Goal: Information Seeking & Learning: Find specific fact

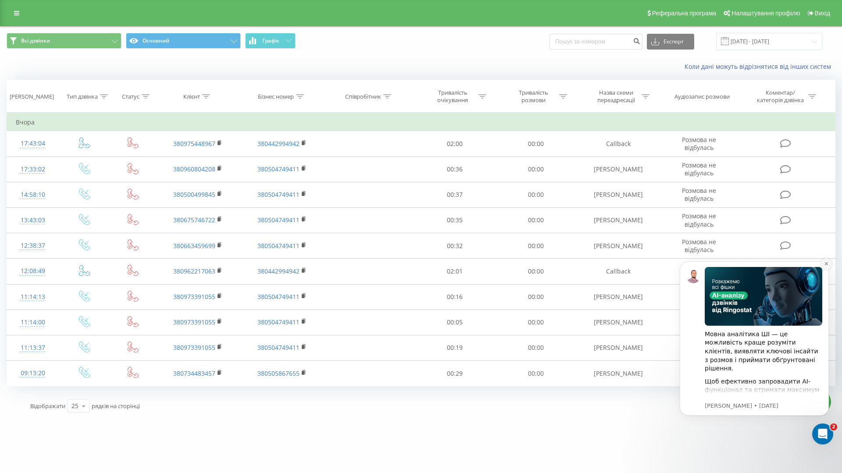
click at [827, 261] on button "Dismiss notification" at bounding box center [826, 263] width 11 height 11
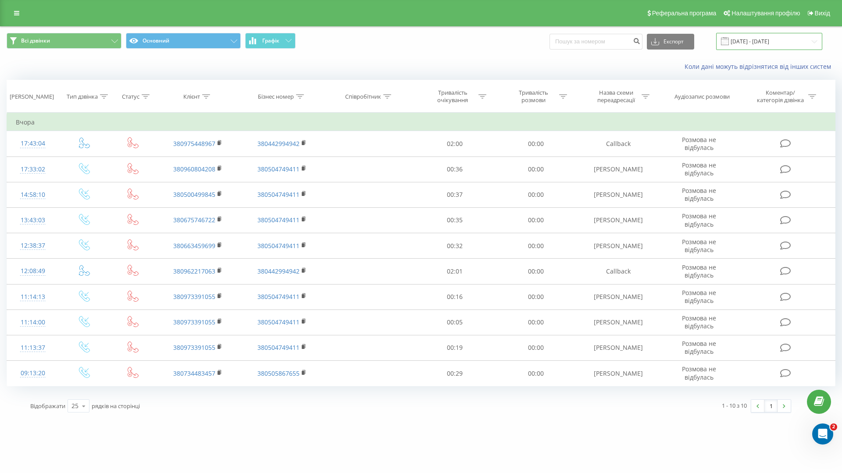
click at [761, 39] on input "[DATE] - [DATE]" at bounding box center [769, 41] width 106 height 17
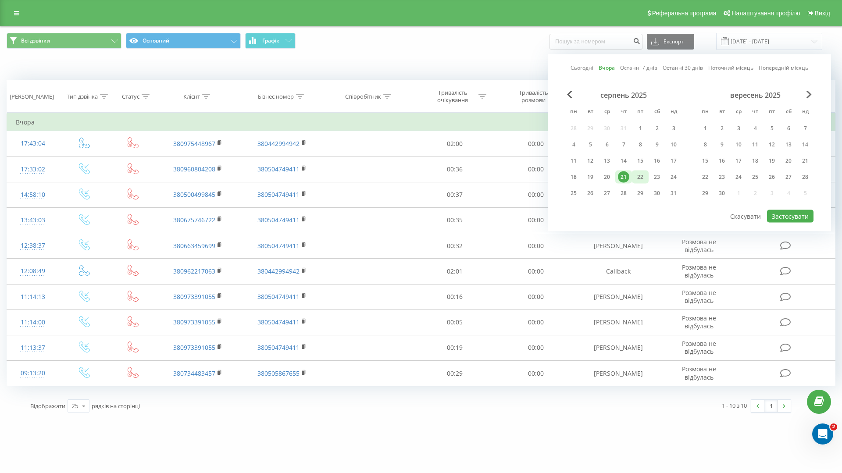
click at [644, 180] on div "22" at bounding box center [640, 176] width 11 height 11
click at [793, 212] on button "Застосувати" at bounding box center [790, 216] width 46 height 13
type input "22.08.2025 - 22.08.2025"
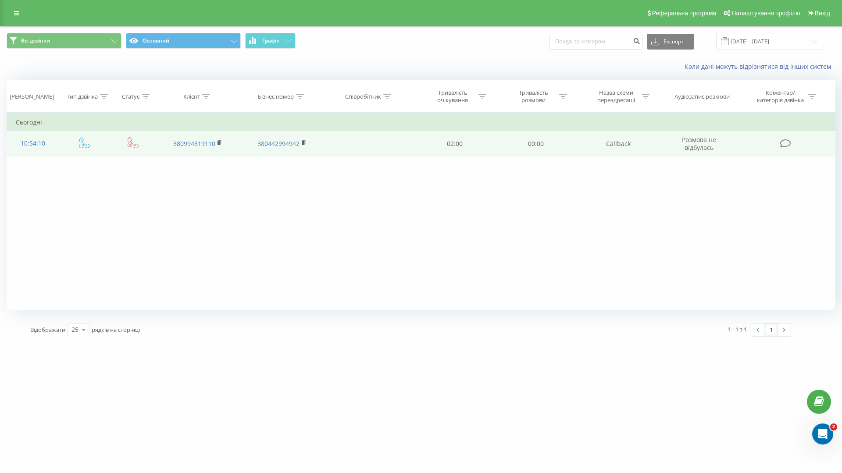
click at [29, 142] on div "10:54:10" at bounding box center [33, 143] width 34 height 17
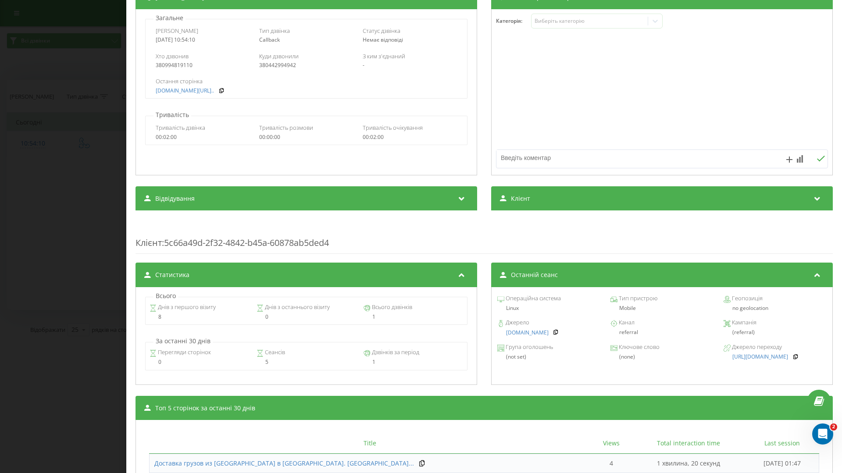
scroll to position [177, 0]
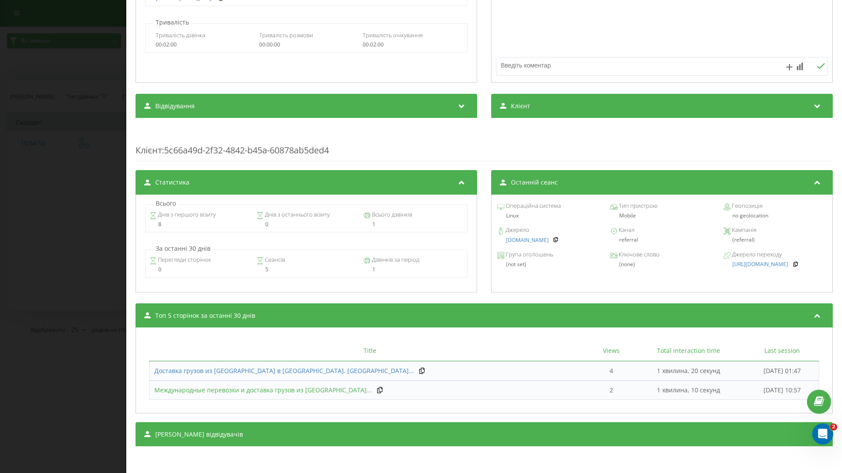
click at [277, 388] on span "Международные перевозки и доставка грузов из Ки..." at bounding box center [263, 390] width 218 height 8
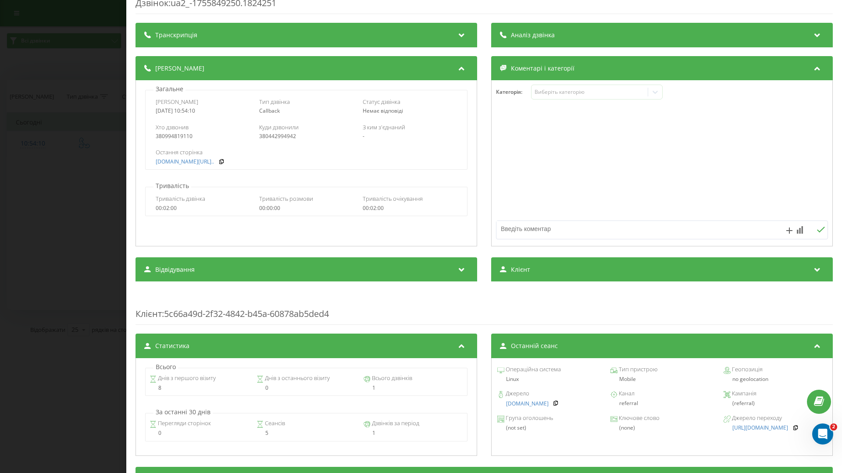
scroll to position [0, 0]
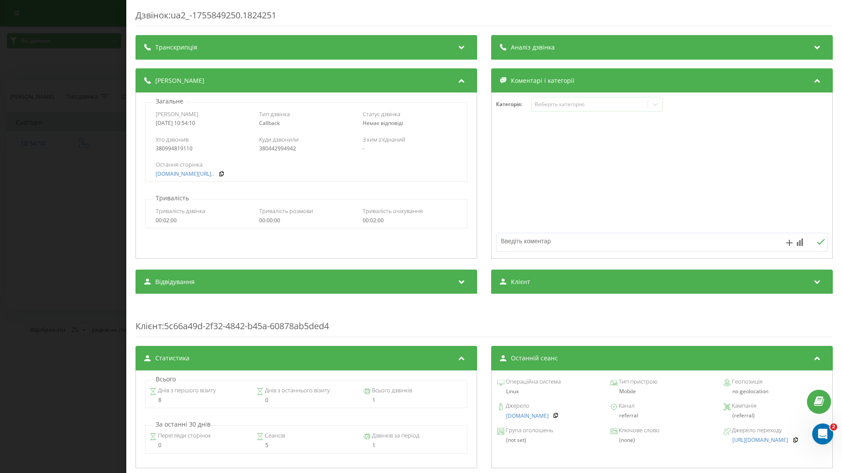
click at [182, 150] on div "380994819110" at bounding box center [203, 149] width 94 height 6
copy div "380994819110"
click at [91, 135] on div "Дзвінок : ua2_-1755849250.1824251 Транскрипція Для AI-аналізу майбутніх дзвінкі…" at bounding box center [421, 236] width 842 height 473
